Goal: Task Accomplishment & Management: Use online tool/utility

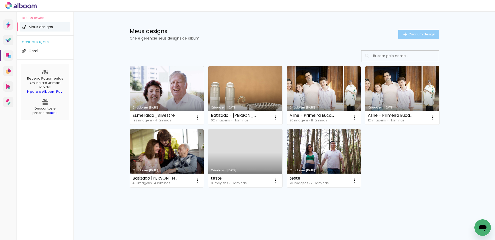
click at [425, 37] on paper-button "Criar um design" at bounding box center [419, 34] width 41 height 9
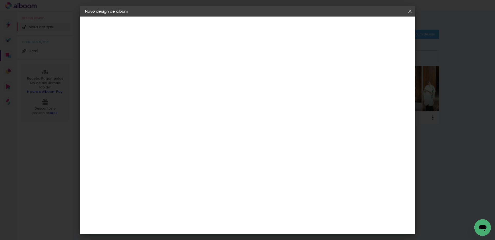
click at [169, 68] on input at bounding box center [169, 69] width 0 height 8
type input "Esmeralda e [PERSON_NAME] - 50 anos"
type paper-input "Esmeralda e [PERSON_NAME] - 50 anos"
click at [0, 0] on slot "Avançar" at bounding box center [0, 0] width 0 height 0
click at [180, 101] on input at bounding box center [183, 98] width 52 height 6
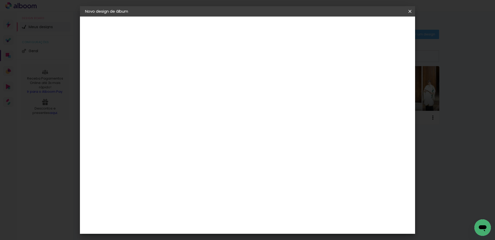
type input "via"
type paper-input "via"
click at [183, 115] on div "Viacolor" at bounding box center [174, 117] width 17 height 4
click at [0, 0] on slot "Avançar" at bounding box center [0, 0] width 0 height 0
click at [190, 86] on input "text" at bounding box center [179, 90] width 20 height 8
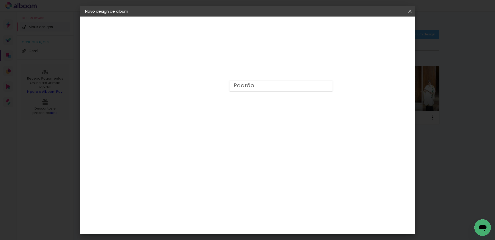
click at [218, 60] on div "Opções disponíveis Padrão Tamanho Escolha o tamanho Modelo Escolha o modelo do …" at bounding box center [182, 39] width 71 height 44
click at [190, 86] on input "text" at bounding box center [179, 90] width 20 height 8
click at [287, 84] on paper-item "Padrão" at bounding box center [281, 85] width 103 height 10
type input "Padrão"
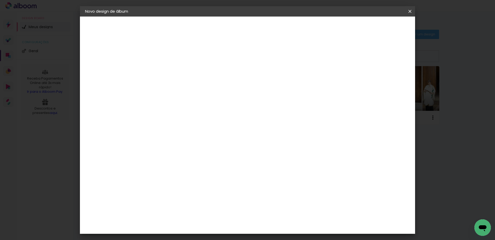
click at [204, 173] on span "20 × 20" at bounding box center [192, 180] width 24 height 14
click at [233, 85] on input "Padrão" at bounding box center [200, 85] width 63 height 8
click at [327, 86] on paper-item "Padrão" at bounding box center [279, 85] width 103 height 10
click at [261, 60] on div "Opções disponíveis Padrão Tamanho Escolha o tamanho Horizontal Modelo Fechado L…" at bounding box center [204, 39] width 114 height 44
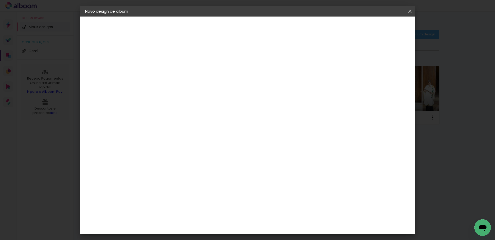
click at [0, 0] on slot "Avançar" at bounding box center [0, 0] width 0 height 0
click at [349, 57] on div at bounding box center [346, 55] width 5 height 5
type paper-checkbox "on"
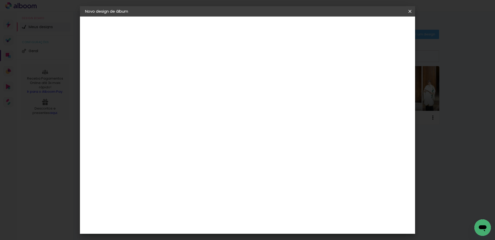
click at [110, 63] on div "Viacolor" at bounding box center [103, 64] width 14 height 4
click at [252, 79] on paper-item "Tamanho Livre" at bounding box center [229, 78] width 46 height 11
click at [183, 115] on div "Viacolor" at bounding box center [174, 117] width 17 height 4
click at [0, 0] on slot "Avançar" at bounding box center [0, 0] width 0 height 0
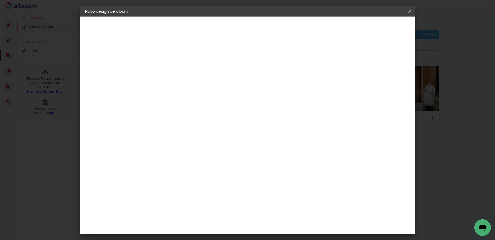
click at [196, 87] on iron-icon at bounding box center [193, 90] width 6 height 6
click at [327, 84] on paper-item "Padrão" at bounding box center [281, 85] width 103 height 10
type input "Padrão"
click at [233, 83] on input "Padrão" at bounding box center [200, 85] width 63 height 8
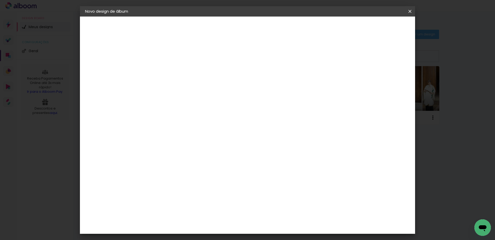
click at [110, 65] on div "Viacolor" at bounding box center [103, 64] width 14 height 4
click at [183, 116] on div "Viacolor" at bounding box center [174, 117] width 17 height 4
click at [252, 24] on paper-button "Avançar" at bounding box center [239, 27] width 25 height 9
click at [198, 106] on div "Escolha o tamanho" at bounding box center [183, 118] width 30 height 24
click at [190, 86] on input "text" at bounding box center [179, 90] width 20 height 8
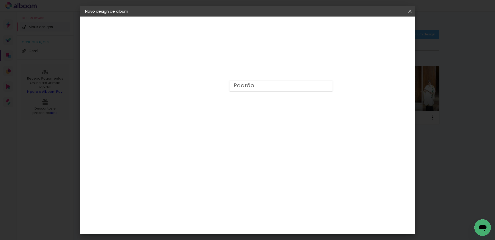
click at [285, 86] on paper-item "Padrão" at bounding box center [281, 85] width 103 height 10
type input "Padrão"
click at [204, 173] on span "20 × 20" at bounding box center [192, 180] width 24 height 14
click at [0, 0] on slot "Avançar" at bounding box center [0, 0] width 0 height 0
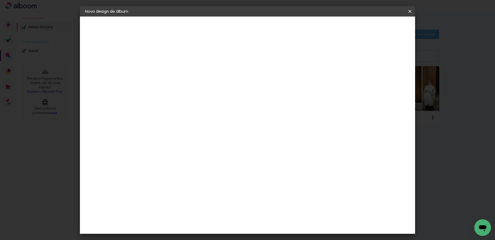
click at [383, 30] on paper-button "Iniciar design" at bounding box center [366, 27] width 34 height 9
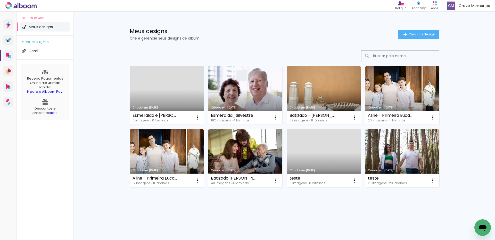
click at [232, 102] on link "Criado em [DATE]" at bounding box center [245, 95] width 74 height 58
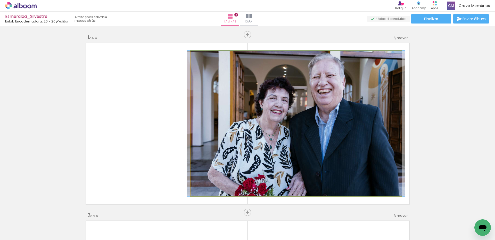
click at [393, 152] on quentale-photo at bounding box center [296, 123] width 211 height 145
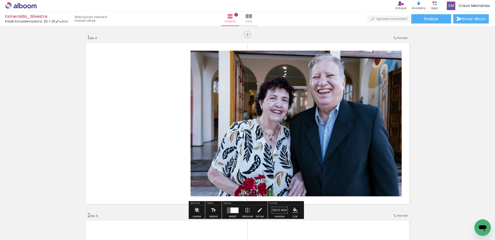
click at [409, 150] on quentale-layouter at bounding box center [247, 123] width 327 height 165
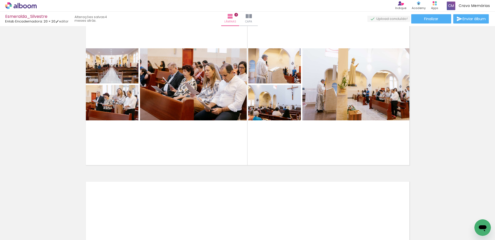
click at [17, 224] on input "Todas as fotos" at bounding box center [15, 224] width 20 height 4
click at [0, 0] on slot "Não utilizadas" at bounding box center [0, 0] width 0 height 0
click at [22, 227] on input "Não utilizadas" at bounding box center [15, 228] width 20 height 4
click at [0, 0] on slot "Todas as fotos" at bounding box center [0, 0] width 0 height 0
type input "Todas as fotos"
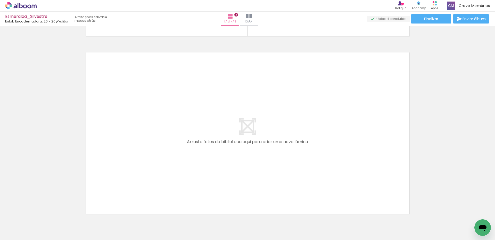
scroll to position [0, 3954]
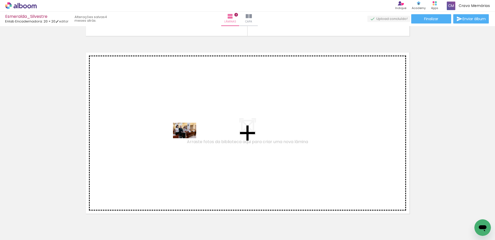
drag, startPoint x: 256, startPoint y: 225, endPoint x: 180, endPoint y: 133, distance: 119.1
click at [180, 133] on quentale-workspace at bounding box center [247, 120] width 495 height 240
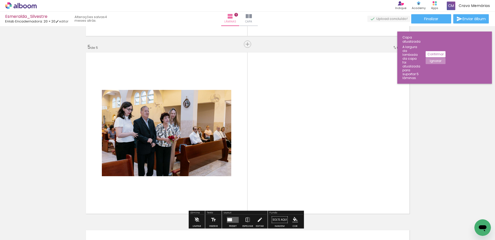
scroll to position [717, 0]
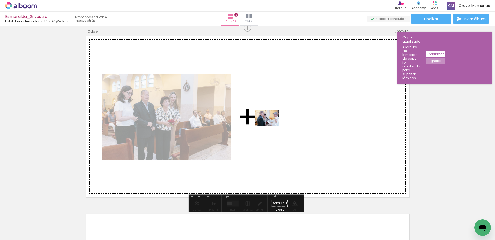
drag, startPoint x: 311, startPoint y: 228, endPoint x: 268, endPoint y: 118, distance: 118.5
click at [268, 118] on quentale-workspace at bounding box center [247, 120] width 495 height 240
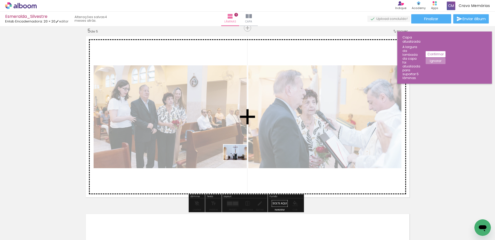
drag, startPoint x: 355, startPoint y: 229, endPoint x: 258, endPoint y: 178, distance: 109.7
click at [237, 162] on quentale-workspace at bounding box center [247, 120] width 495 height 240
